Goal: Navigation & Orientation: Find specific page/section

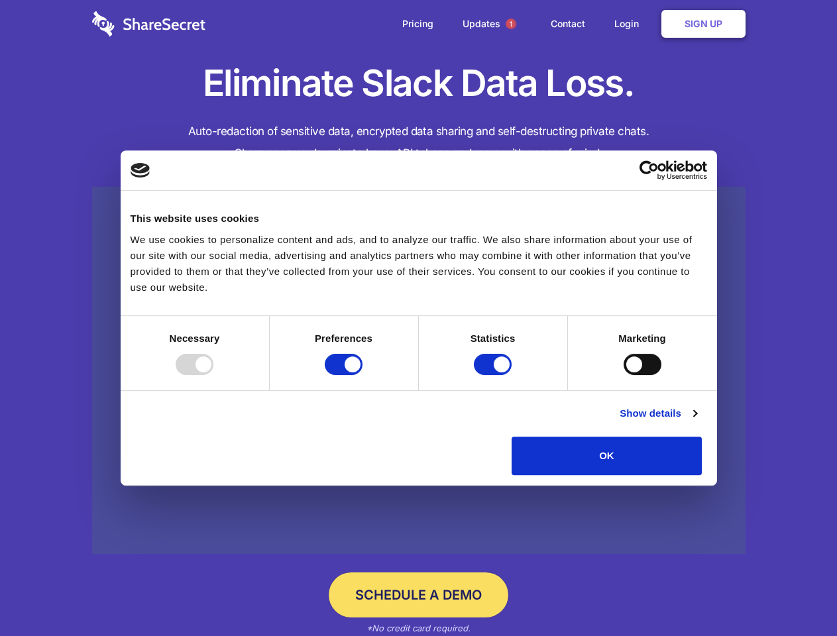
click at [213, 375] on div at bounding box center [195, 364] width 38 height 21
click at [363, 375] on input "Preferences" at bounding box center [344, 364] width 38 height 21
checkbox input "false"
click at [495, 375] on input "Statistics" at bounding box center [493, 364] width 38 height 21
checkbox input "false"
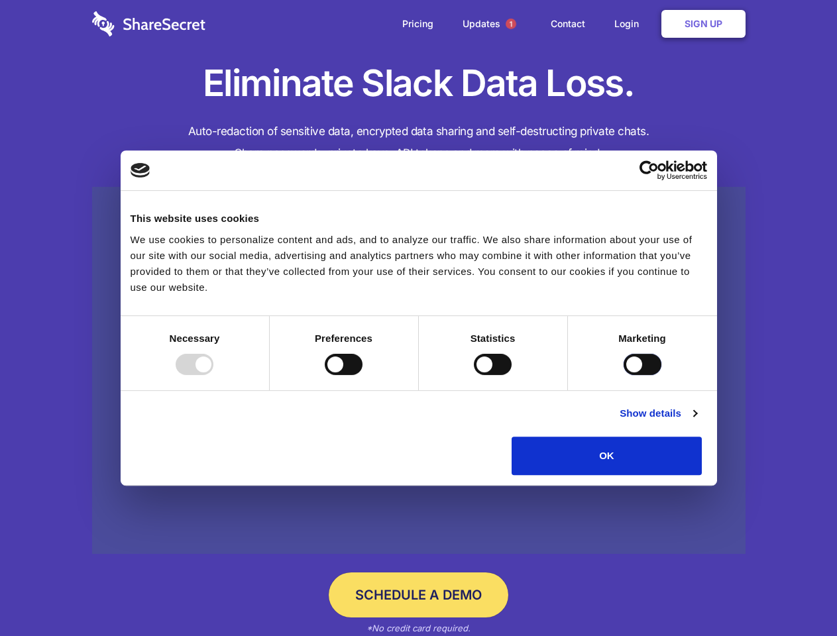
click at [624, 375] on input "Marketing" at bounding box center [643, 364] width 38 height 21
checkbox input "true"
click at [697, 422] on link "Show details" at bounding box center [658, 414] width 77 height 16
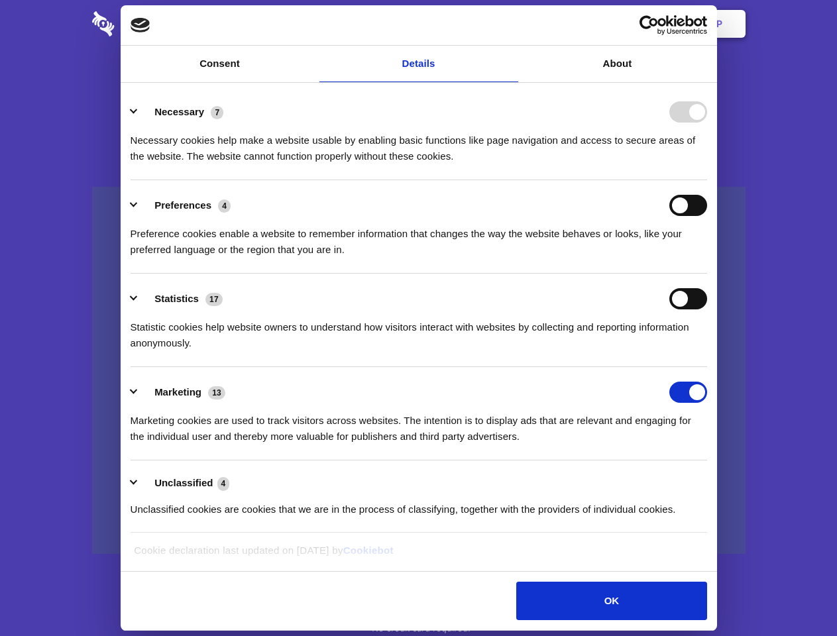
click at [707, 367] on li "Statistics 17 Statistic cookies help website owners to understand how visitors …" at bounding box center [419, 320] width 577 height 93
click at [510, 24] on span "1" at bounding box center [511, 24] width 11 height 11
